Goal: Task Accomplishment & Management: Manage account settings

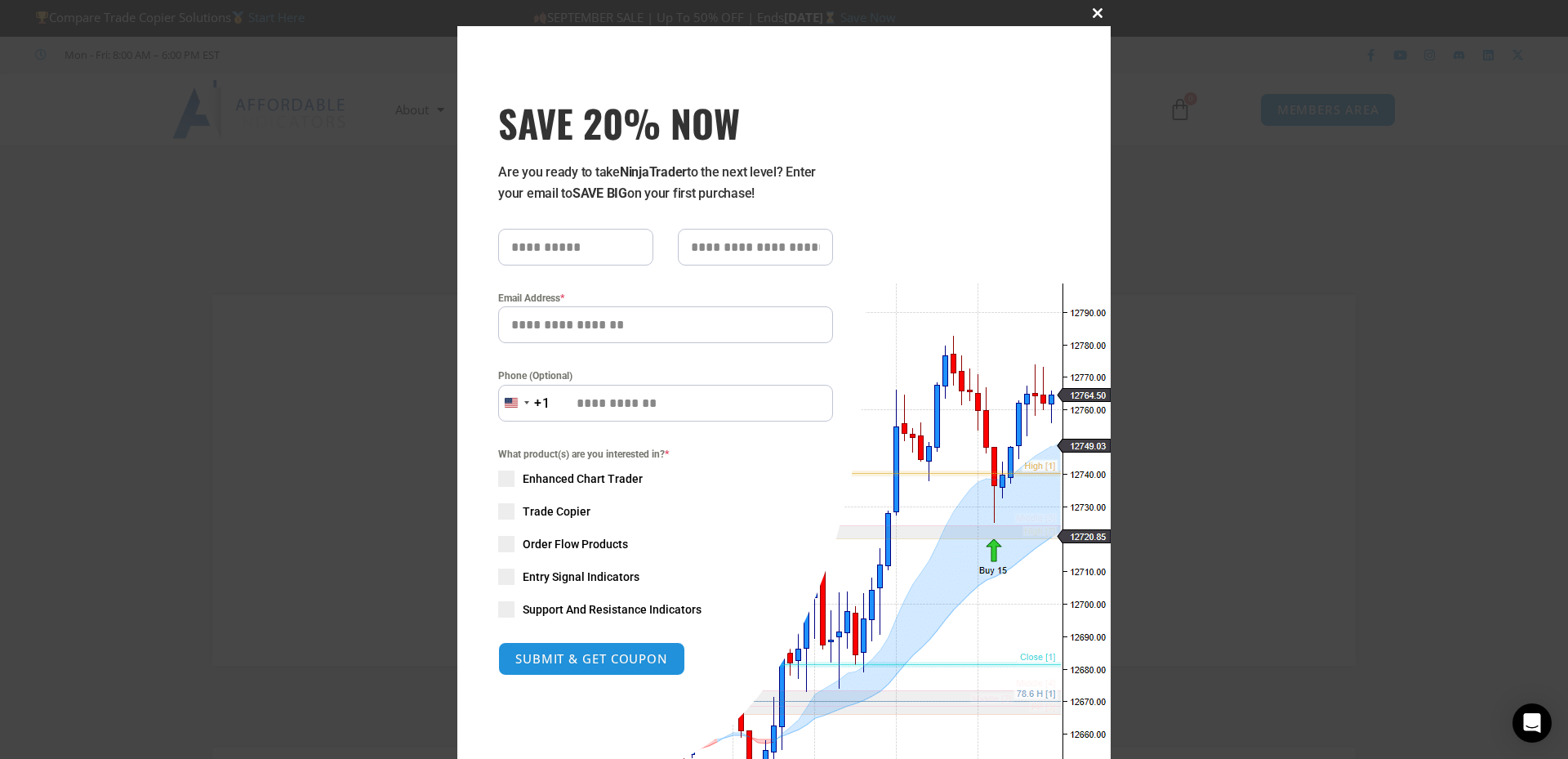
click at [1090, 14] on span "SAVE 20% NOW popup" at bounding box center [1097, 13] width 26 height 10
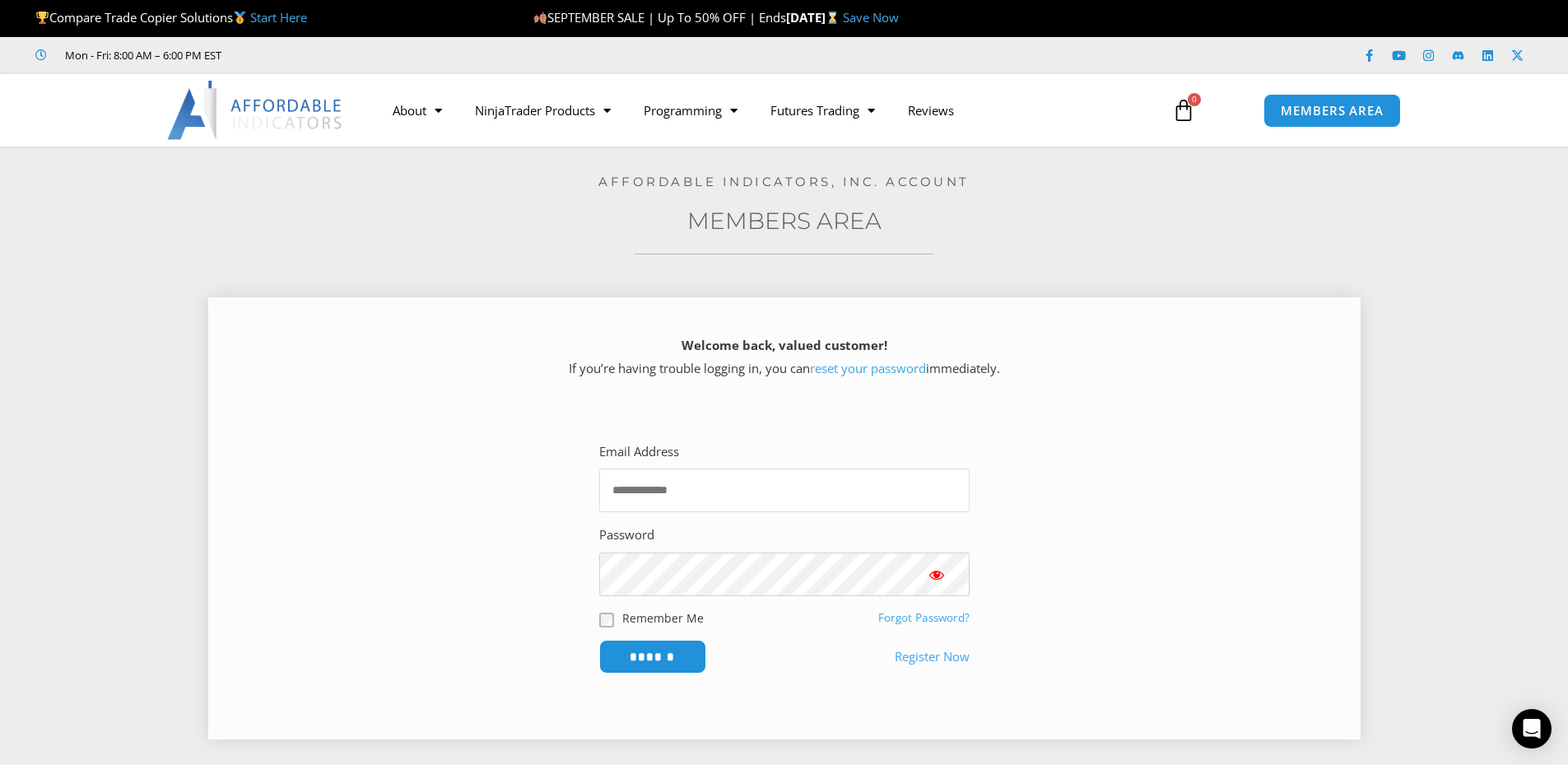
click at [832, 491] on input "Email Address" at bounding box center [784, 490] width 370 height 43
type input "**********"
click at [937, 572] on span "Show password" at bounding box center [936, 574] width 17 height 17
click at [850, 369] on link "reset your password" at bounding box center [868, 368] width 116 height 17
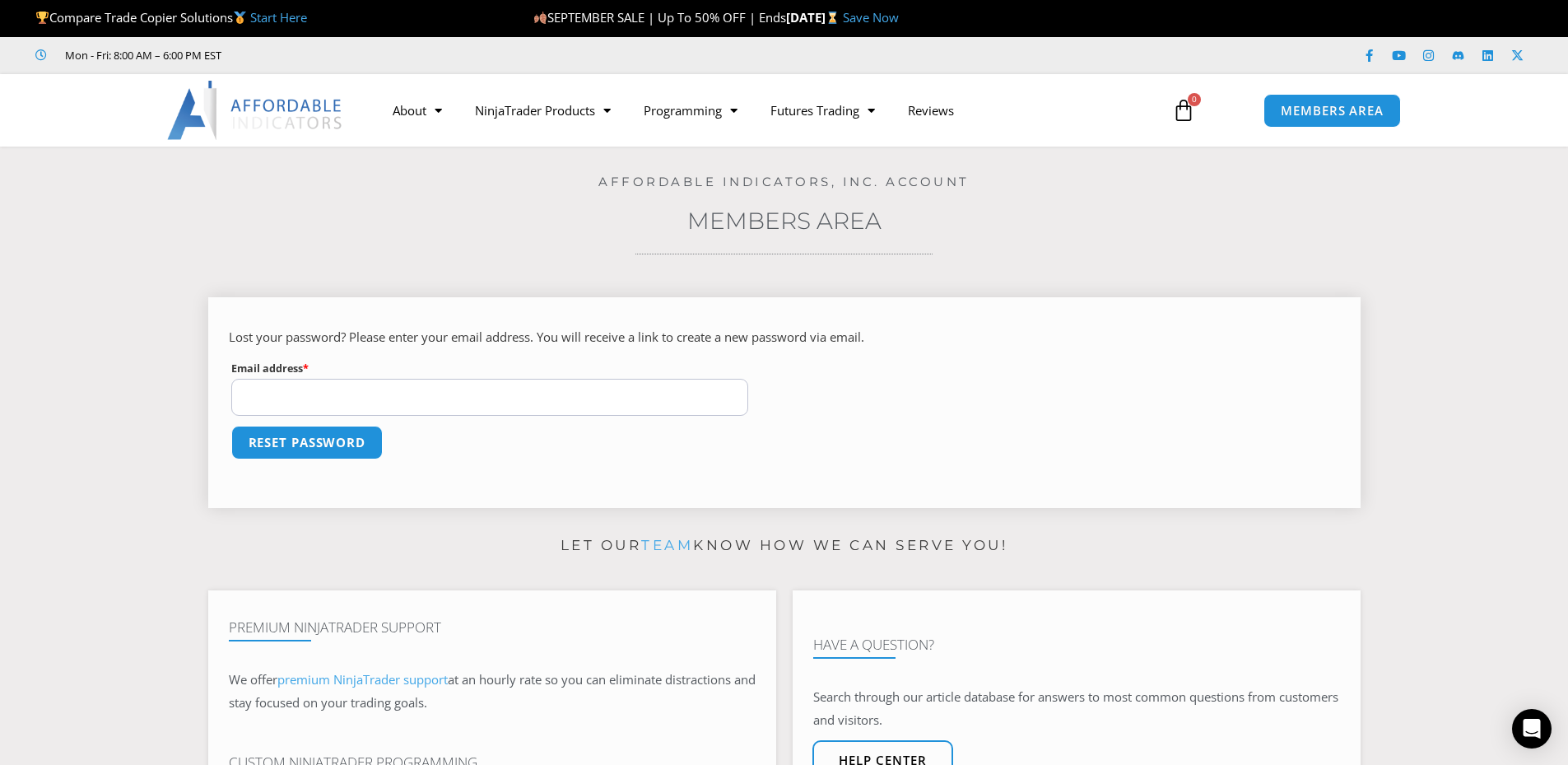
click at [371, 393] on input "Email address * Required" at bounding box center [490, 397] width 517 height 37
type input "**********"
click at [321, 439] on button "Reset password" at bounding box center [307, 442] width 159 height 35
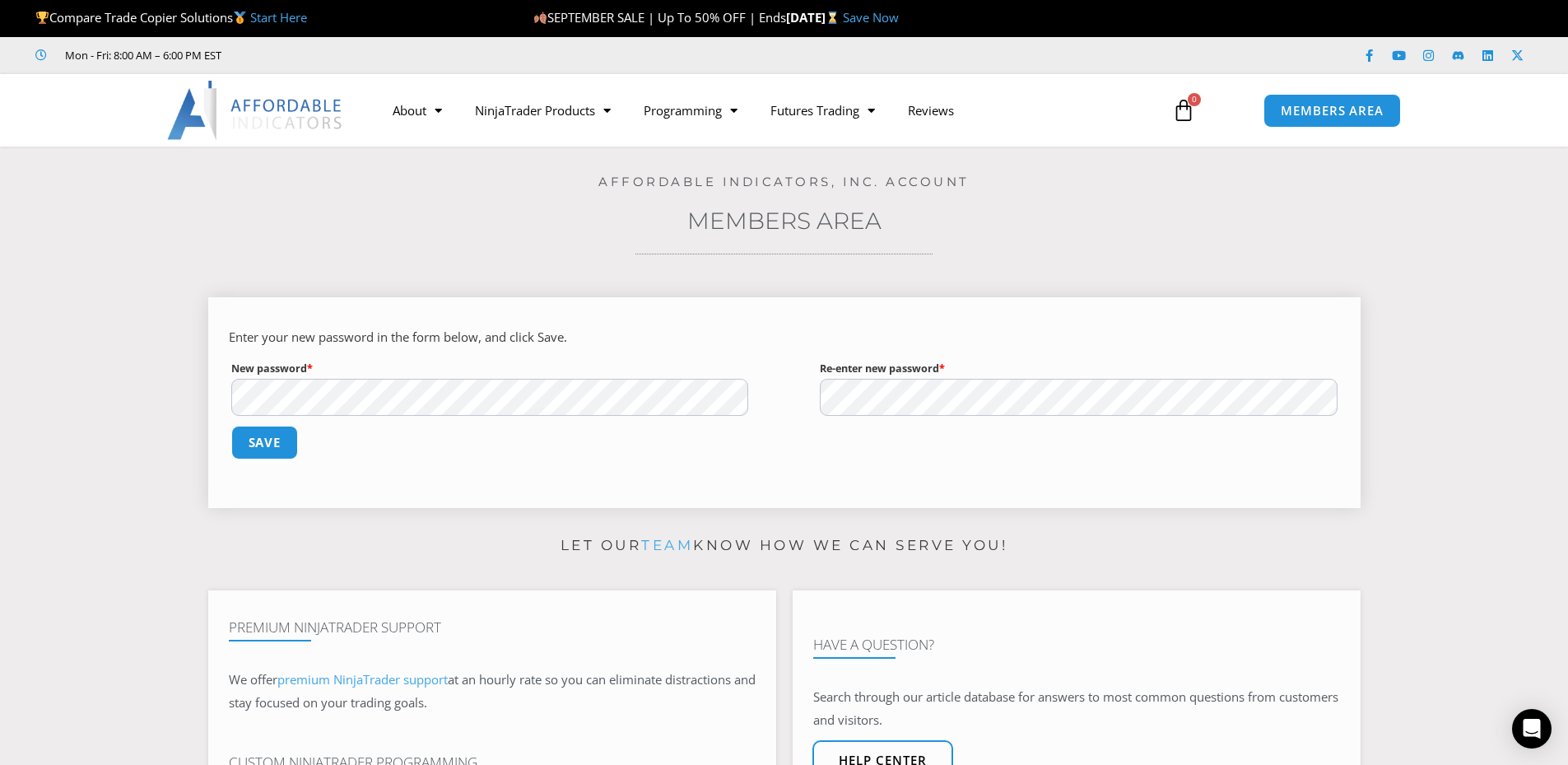
click at [338, 371] on p "New password * Required" at bounding box center [491, 387] width 523 height 63
click at [261, 446] on button "Save" at bounding box center [264, 442] width 71 height 35
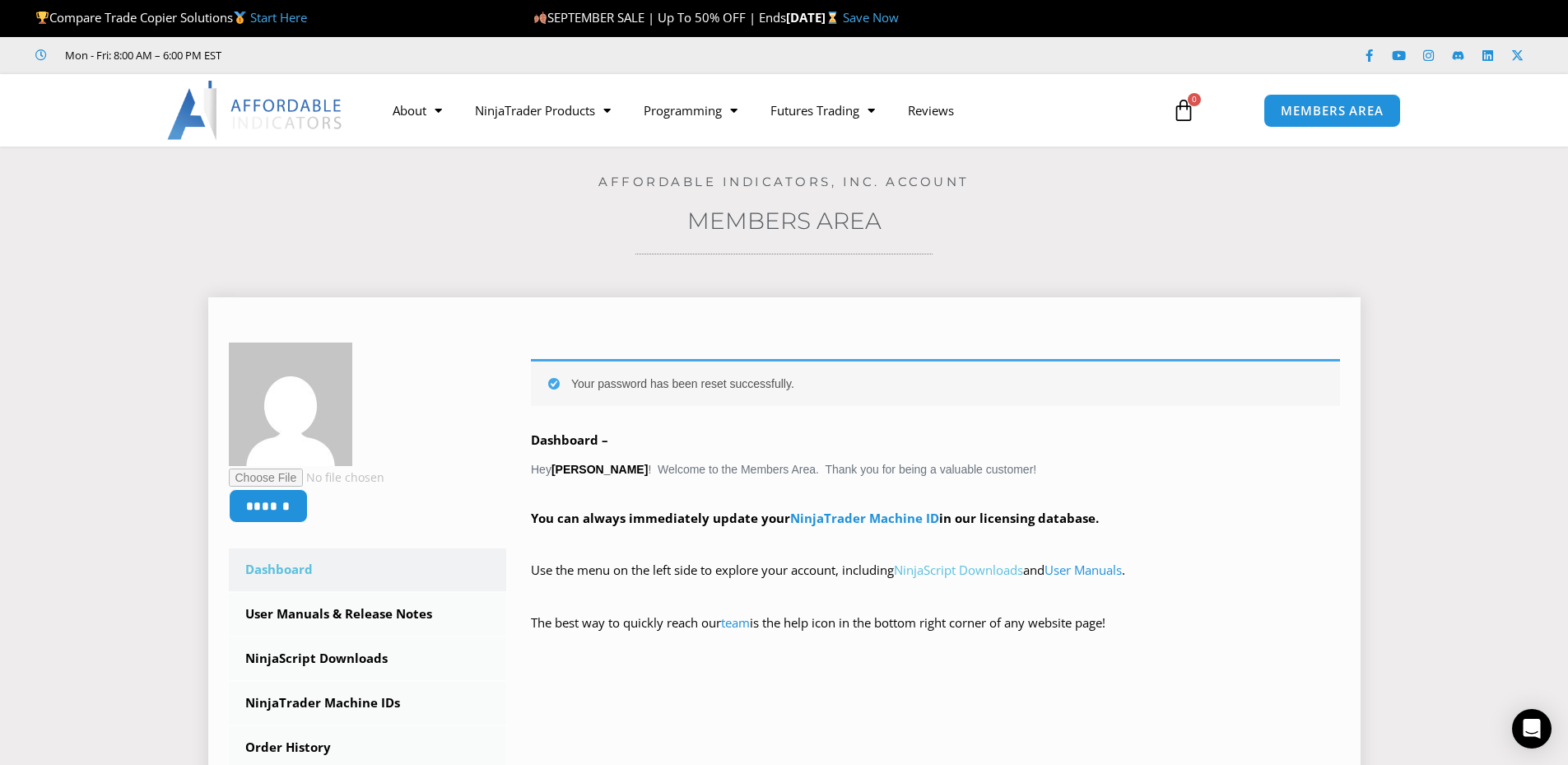
click at [960, 569] on link "NinjaScript Downloads" at bounding box center [958, 570] width 129 height 17
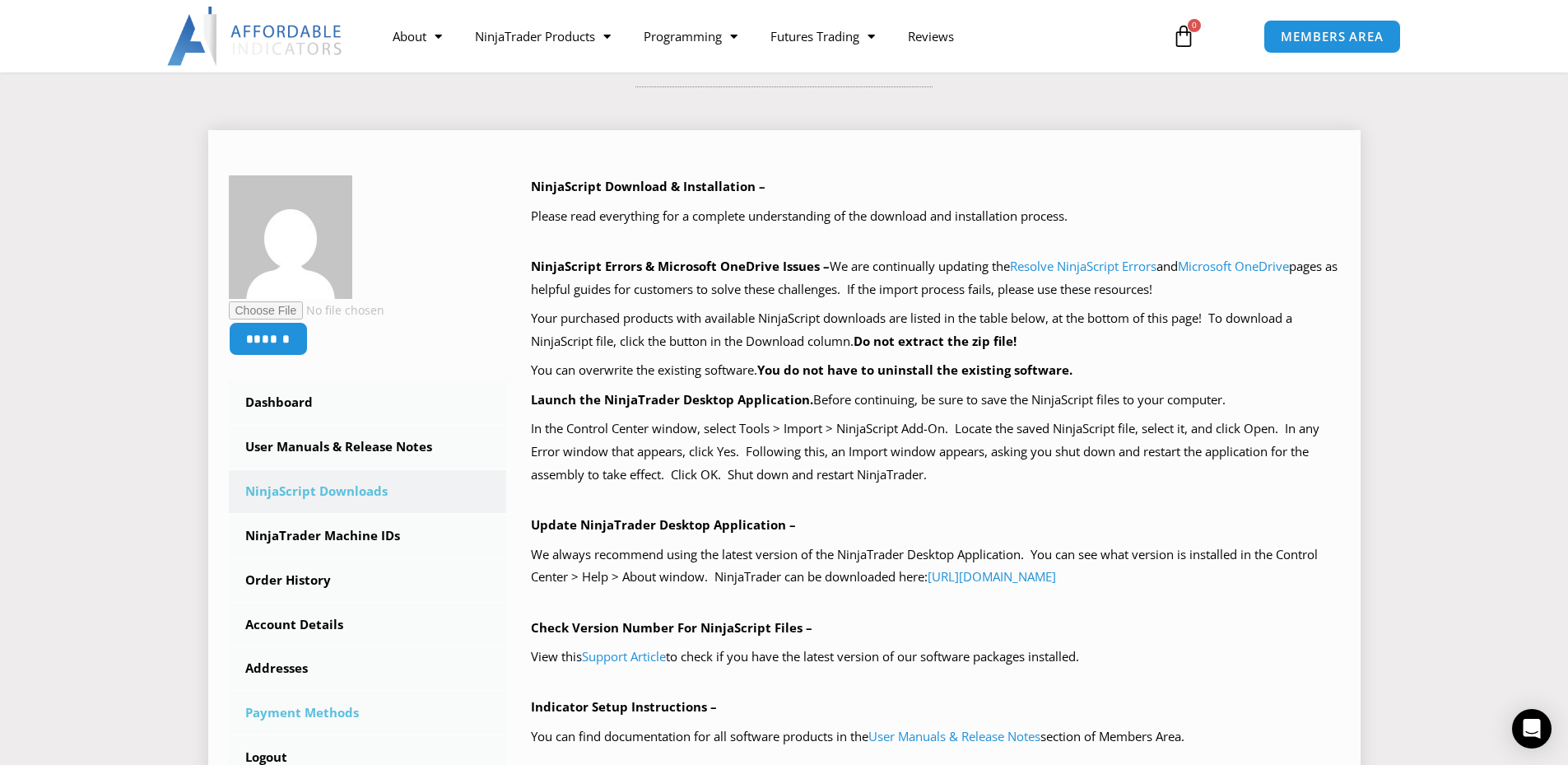
scroll to position [165, 0]
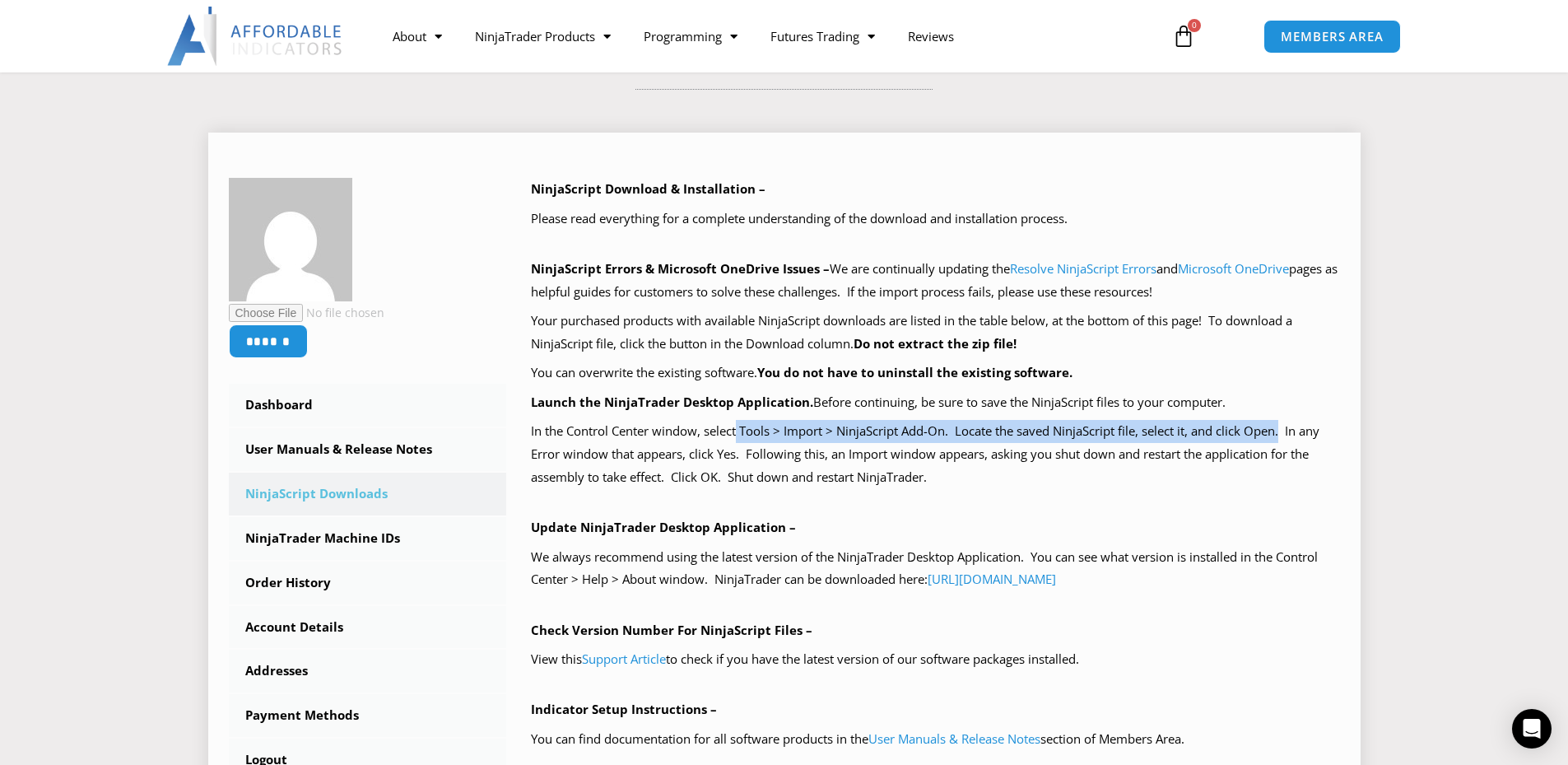
drag, startPoint x: 738, startPoint y: 431, endPoint x: 1285, endPoint y: 432, distance: 547.0
click at [1285, 432] on p "In the Control Center window, select Tools > Import > NinjaScript Add-On. Locat…" at bounding box center [935, 454] width 809 height 69
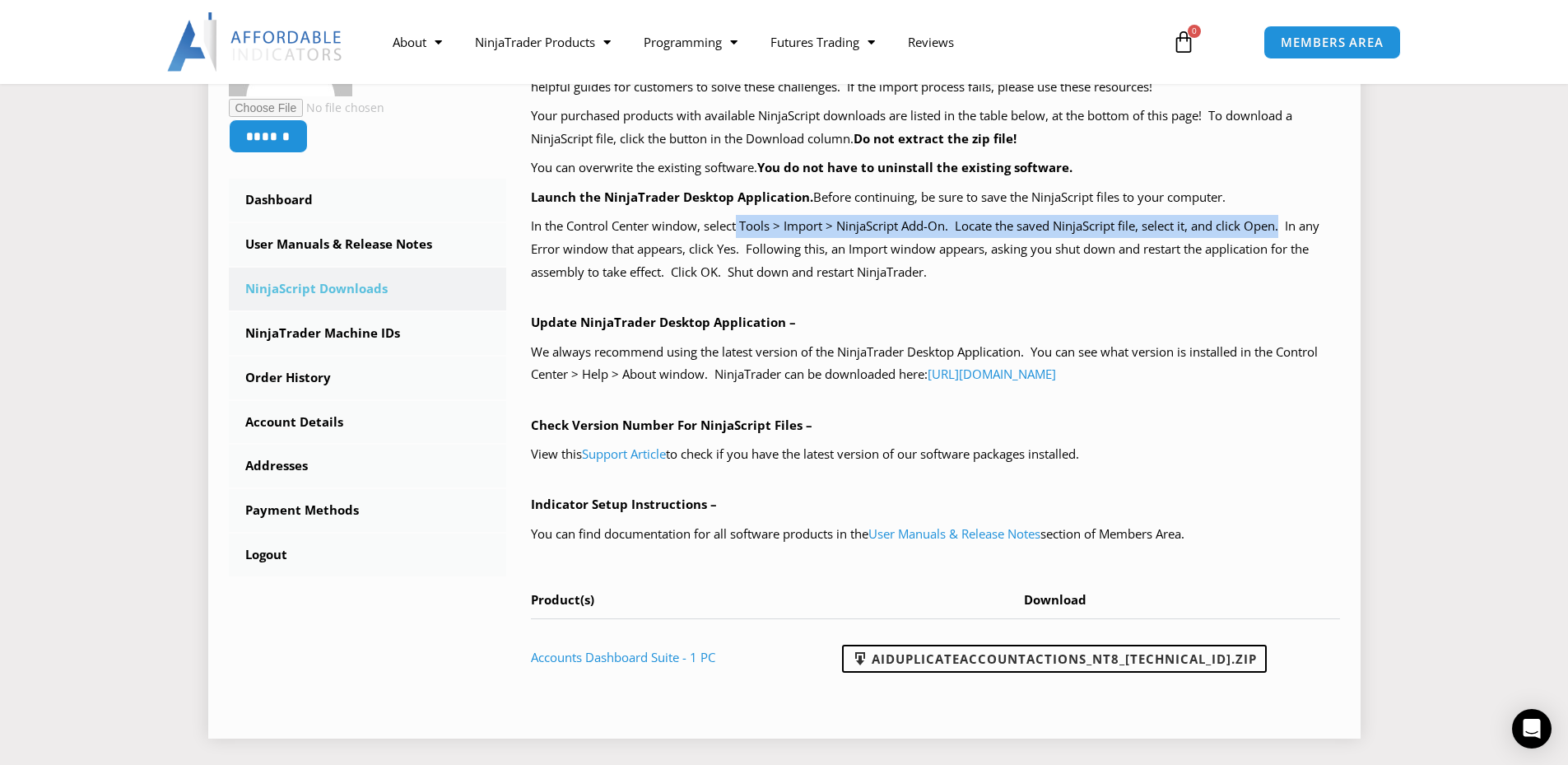
scroll to position [411, 0]
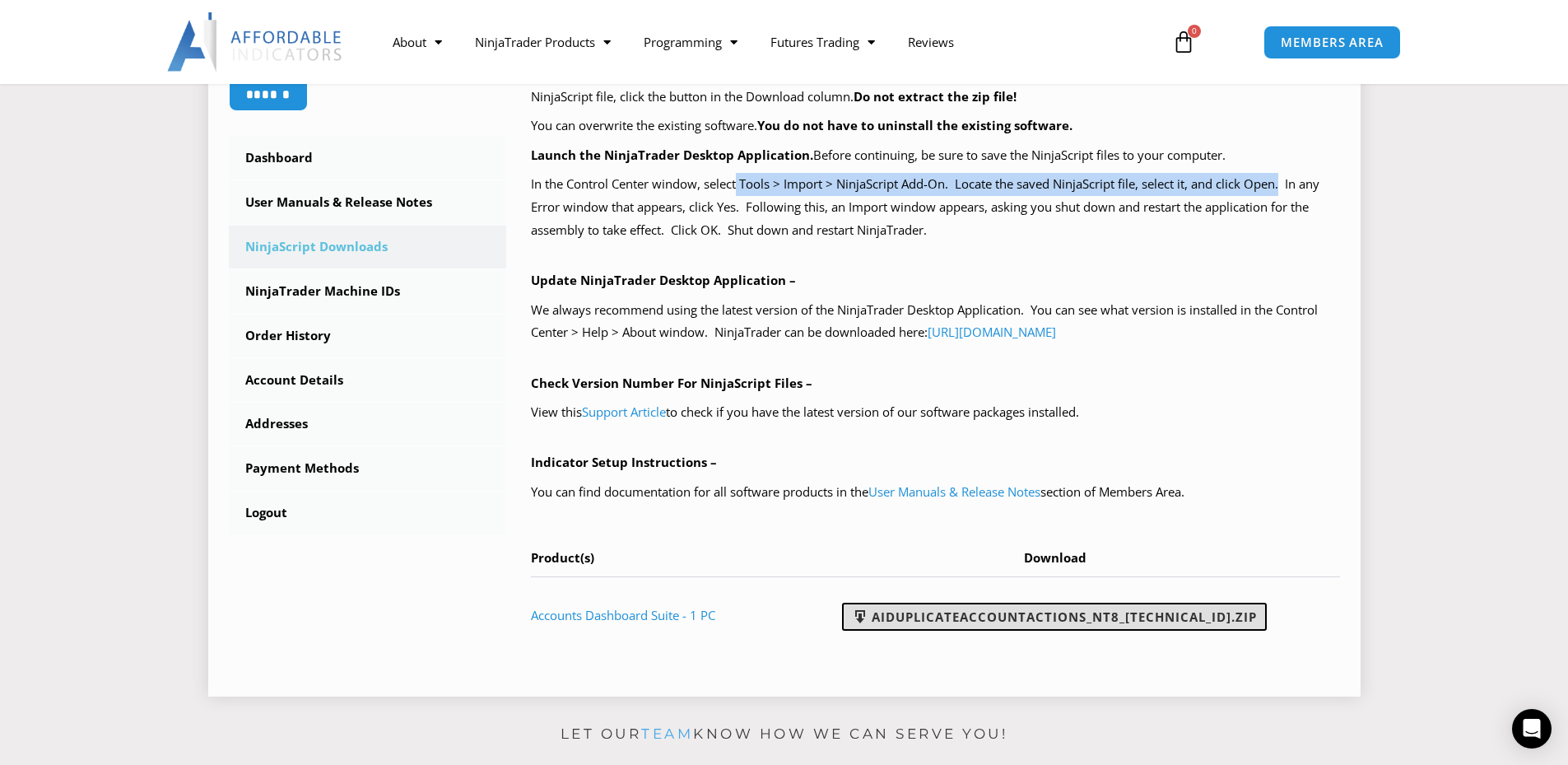
click at [1070, 620] on link "AIDuplicateAccountActions_NT8_25.9.10.1.zip" at bounding box center [1054, 616] width 424 height 28
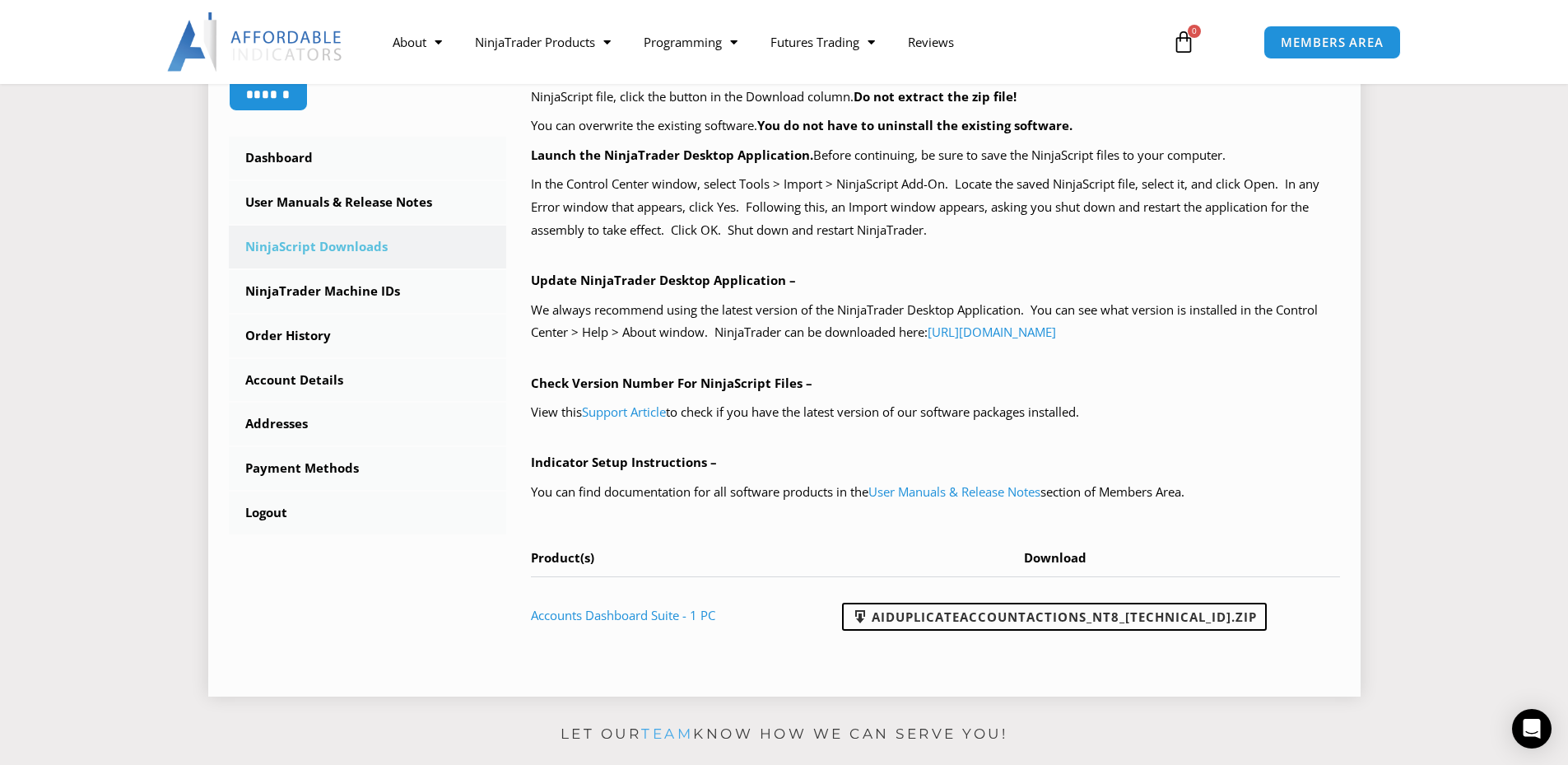
click at [1261, 221] on p "In the Control Center window, select Tools > Import > NinjaScript Add-On. Locat…" at bounding box center [935, 207] width 809 height 69
click at [369, 203] on link "User Manuals & Release Notes" at bounding box center [368, 203] width 278 height 42
click at [375, 194] on link "User Manuals & Release Notes" at bounding box center [368, 203] width 278 height 42
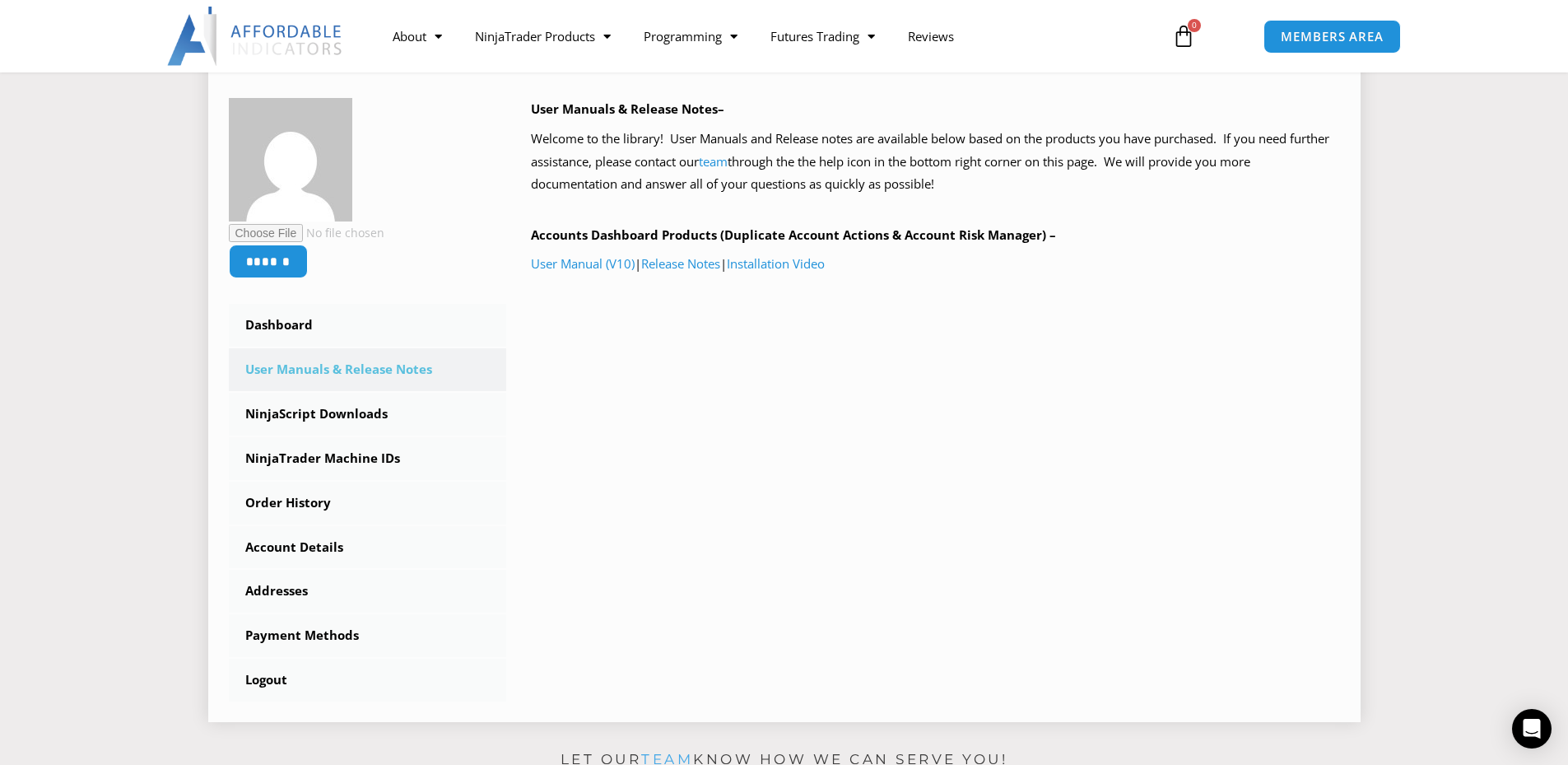
scroll to position [247, 0]
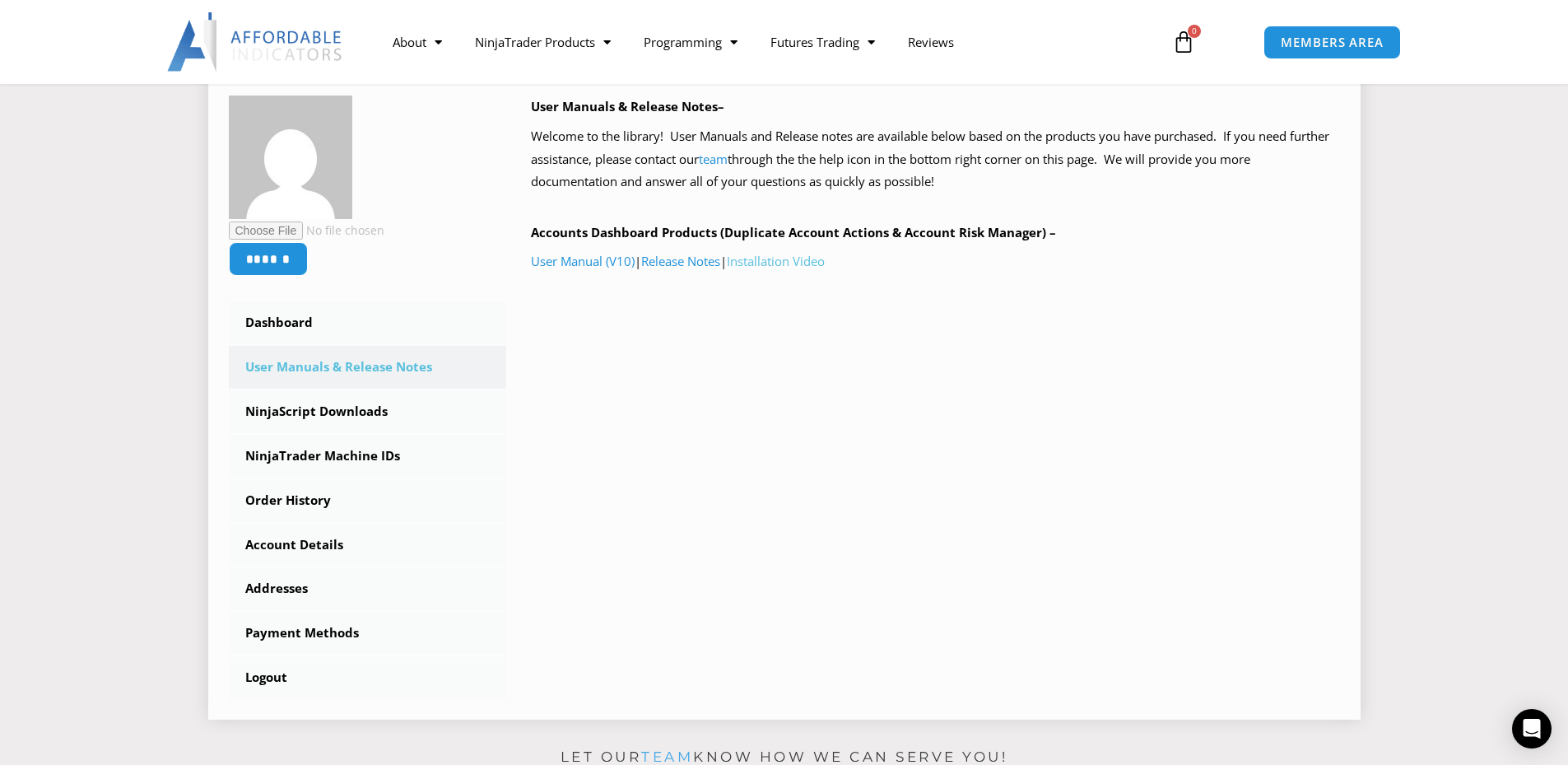
click at [769, 261] on link "Installation Video" at bounding box center [775, 261] width 98 height 17
click at [369, 412] on link "NinjaScript Downloads" at bounding box center [368, 411] width 278 height 42
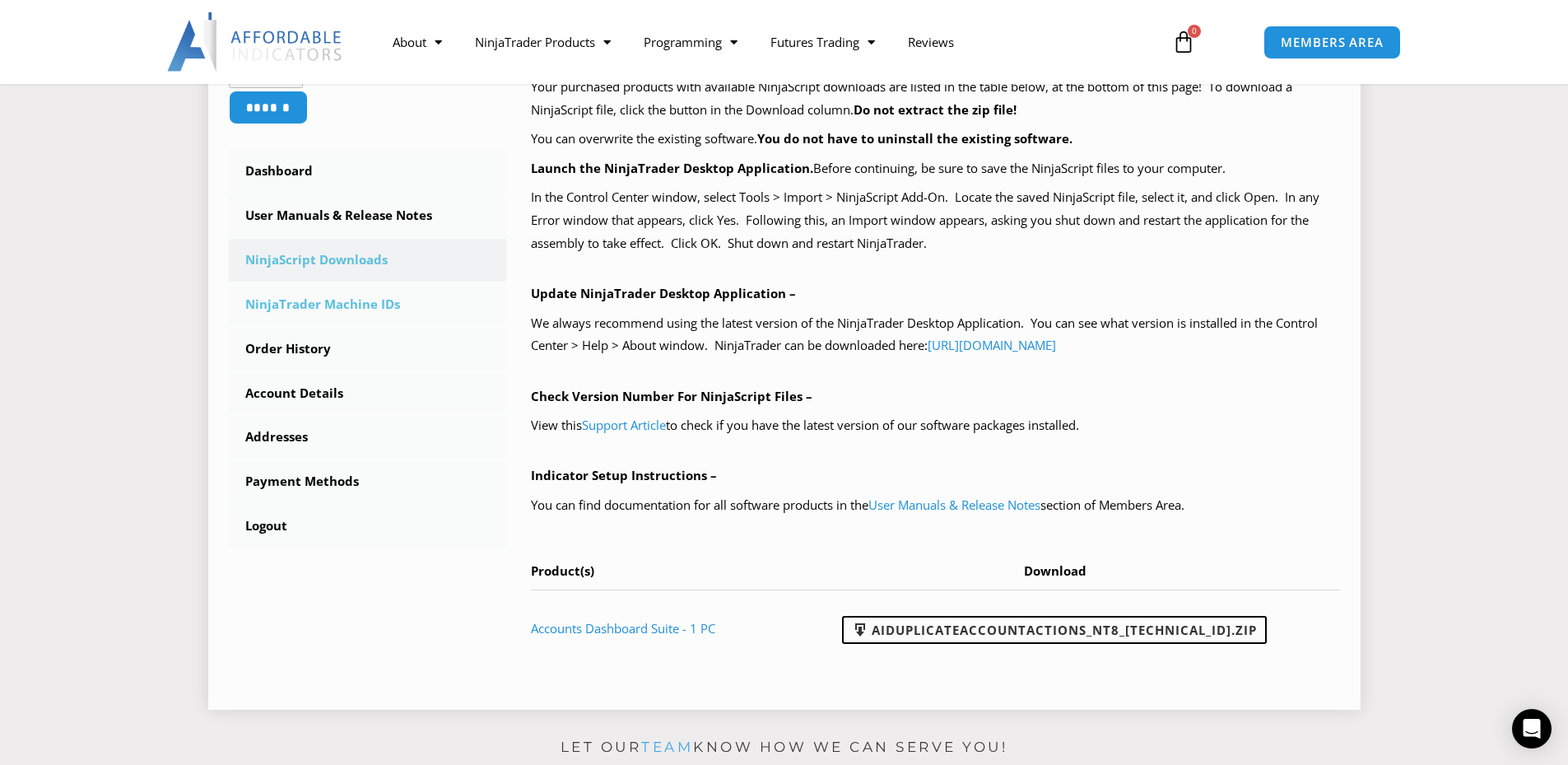
scroll to position [330, 0]
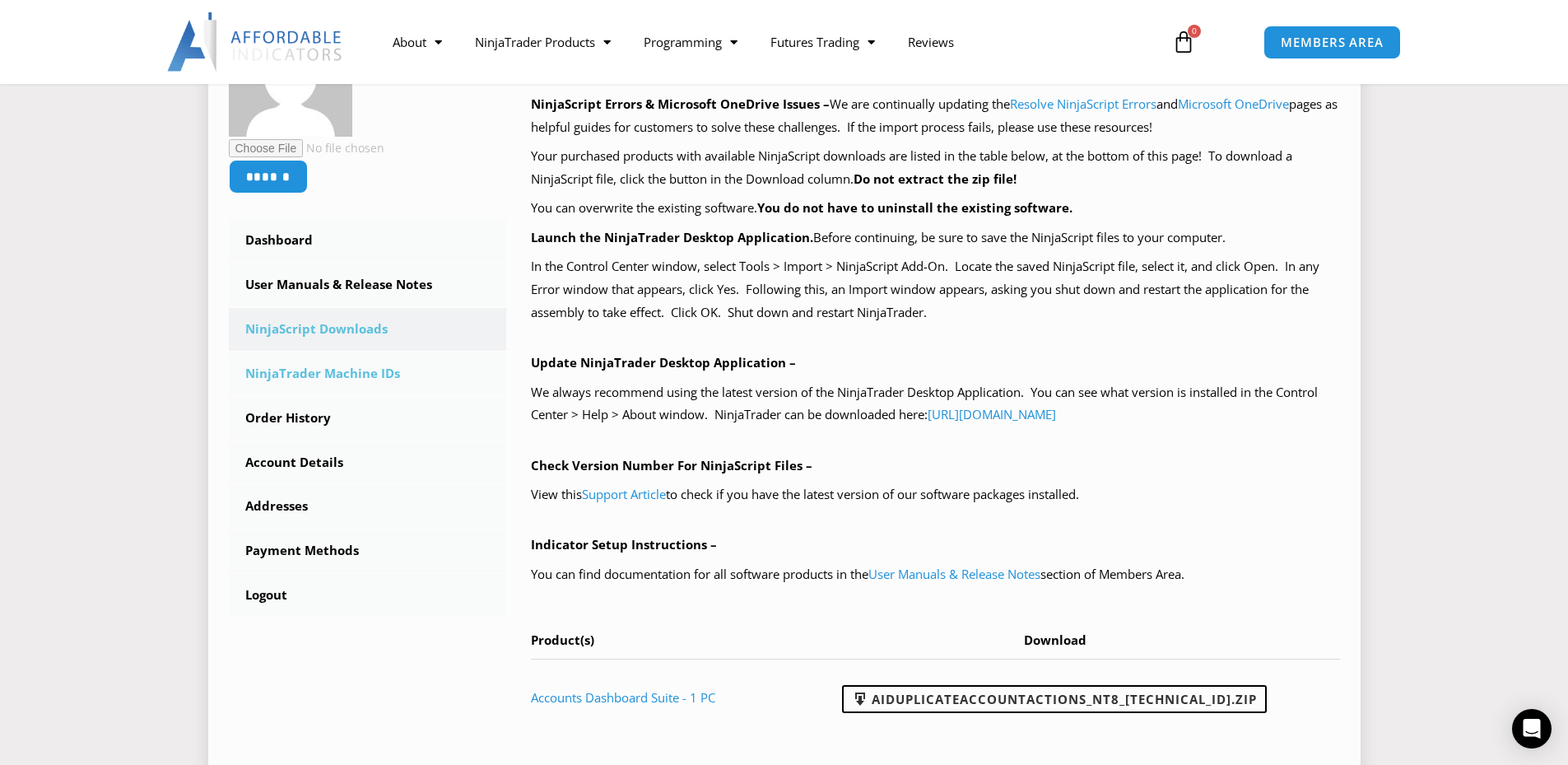
click at [350, 372] on link "NinjaTrader Machine IDs" at bounding box center [368, 374] width 278 height 42
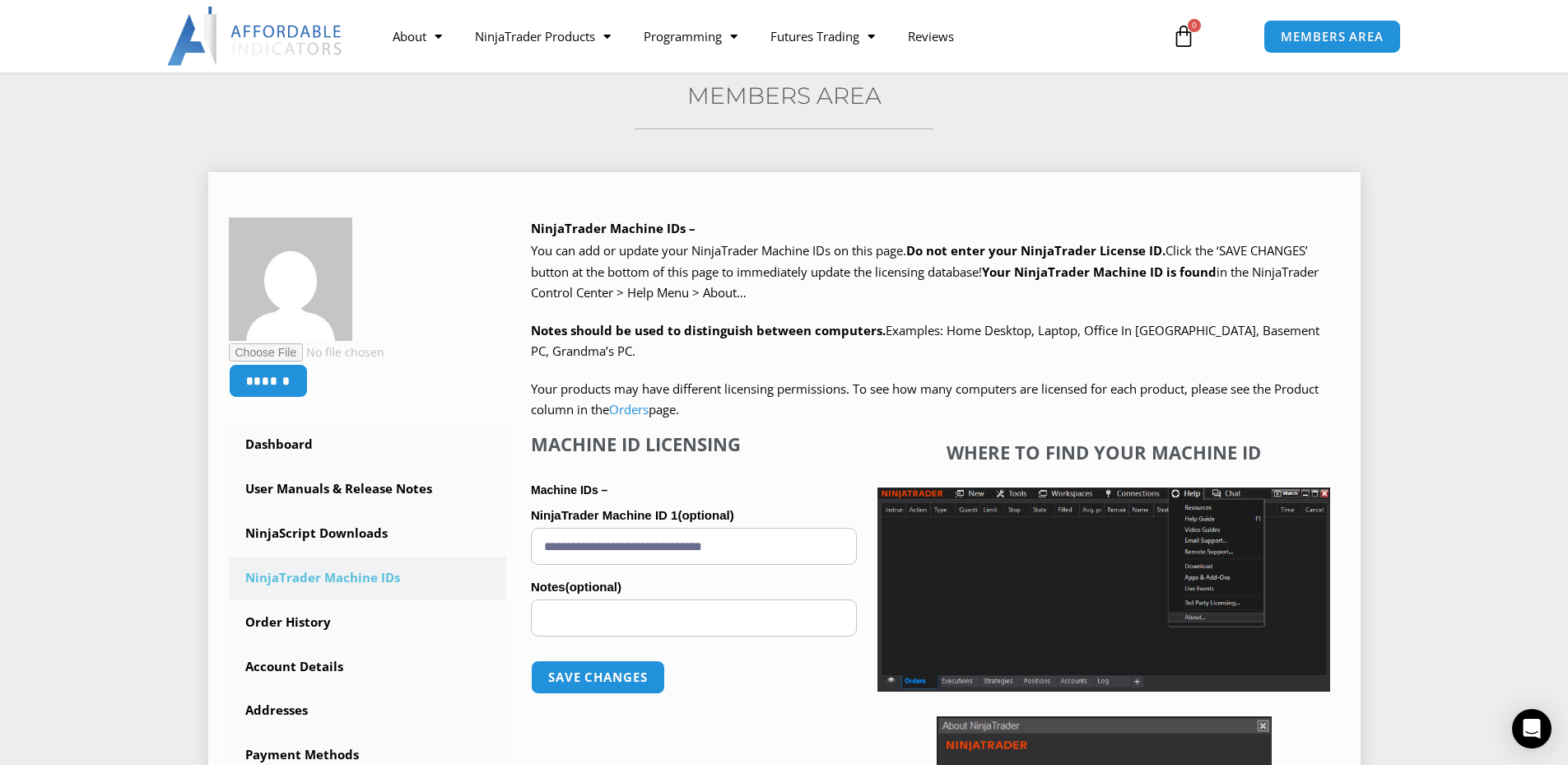
scroll to position [247, 0]
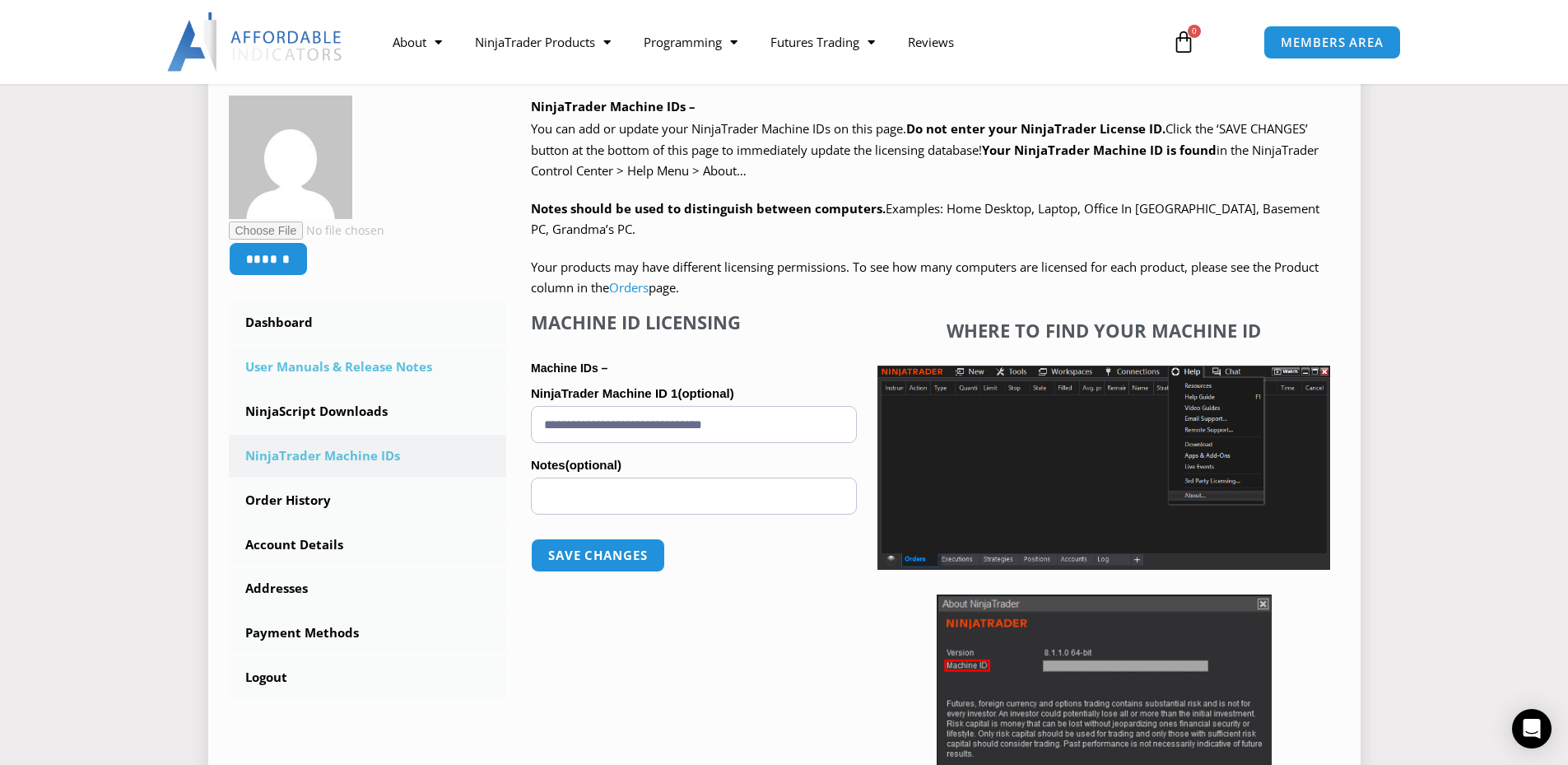
click at [309, 368] on link "User Manuals & Release Notes" at bounding box center [368, 366] width 278 height 42
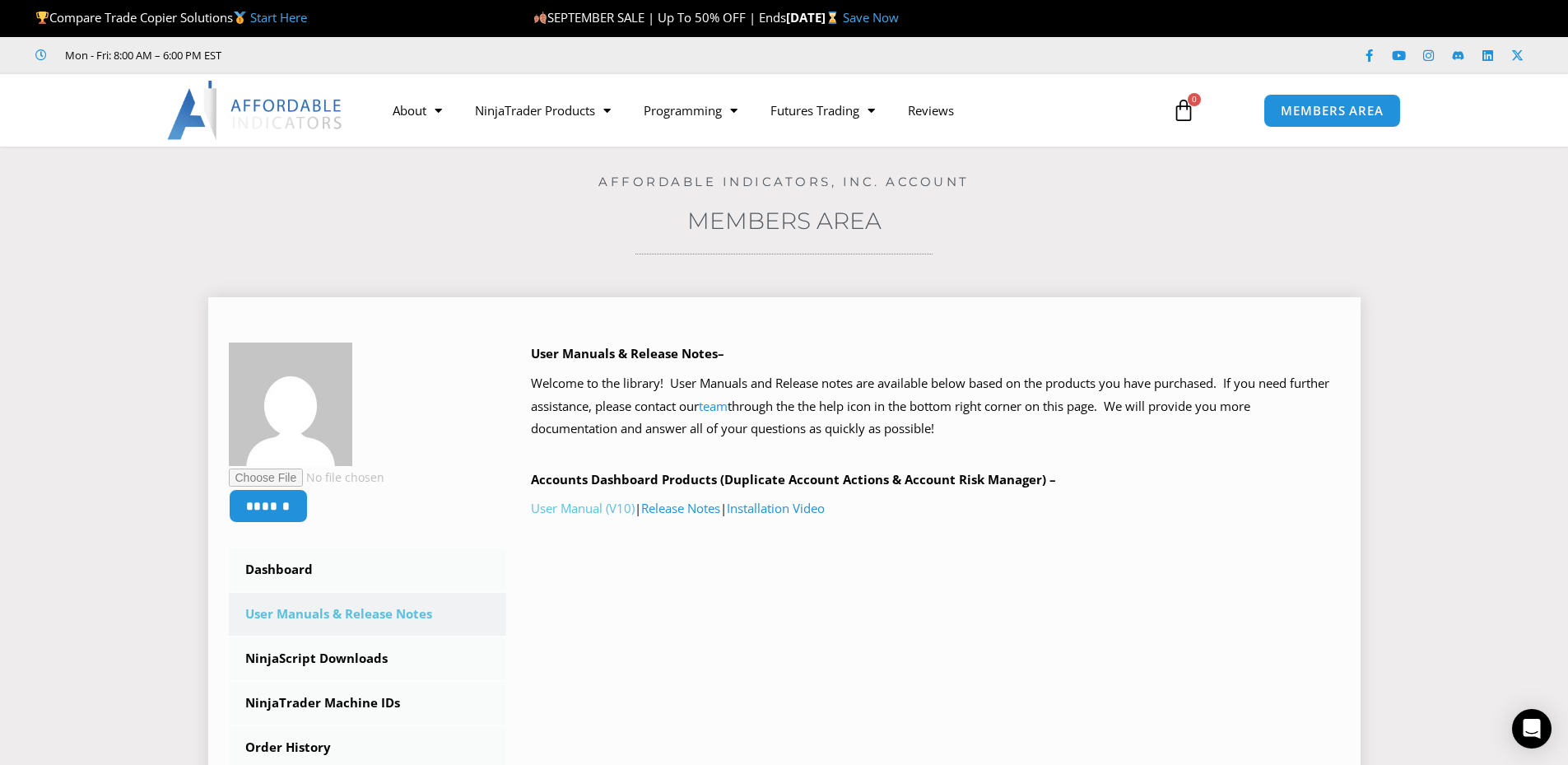
click at [584, 508] on link "User Manual (V10)" at bounding box center [583, 508] width 104 height 17
